Goal: Task Accomplishment & Management: Manage account settings

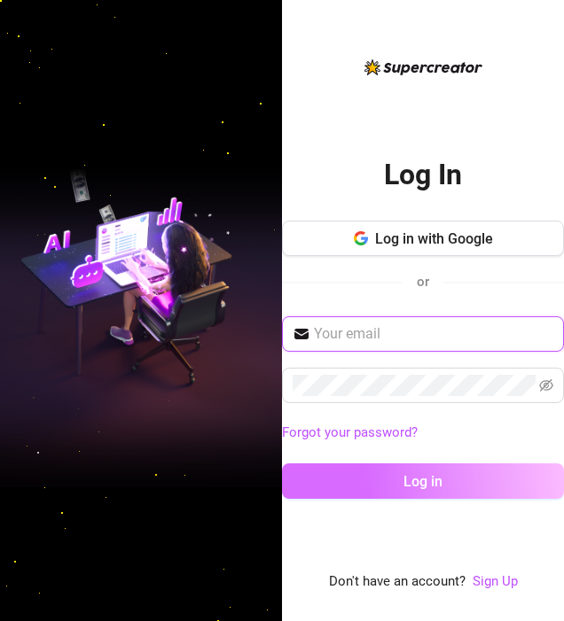
type input "[EMAIL_ADDRESS][DOMAIN_NAME]"
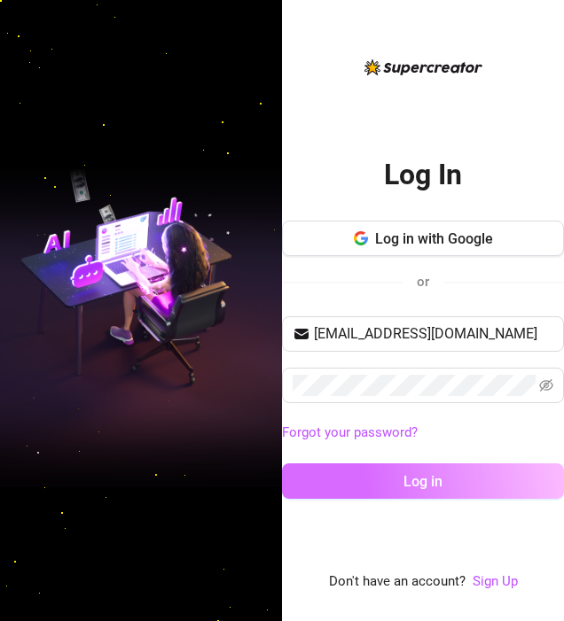
click at [355, 470] on button "Log in" at bounding box center [423, 481] width 282 height 35
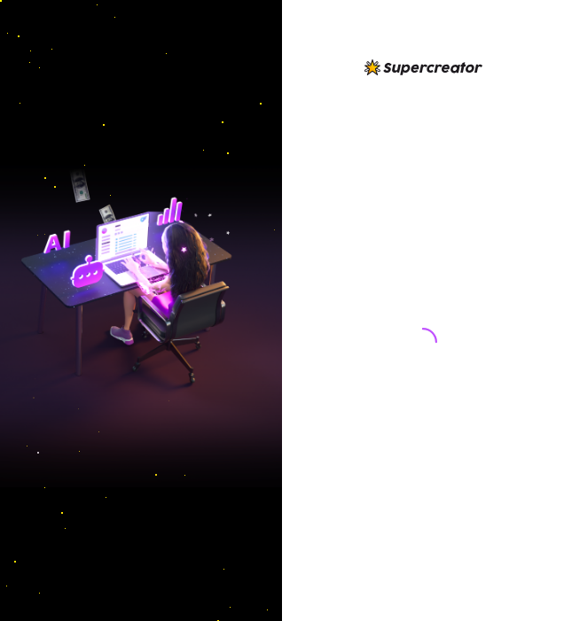
click at [547, 386] on div at bounding box center [423, 325] width 282 height 536
